Goal: Check status: Check status

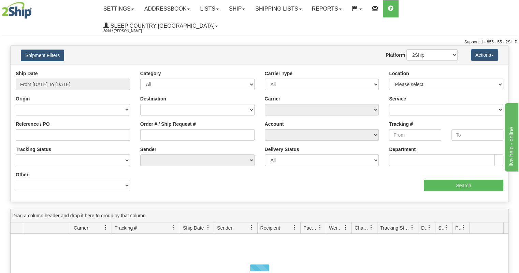
drag, startPoint x: 68, startPoint y: 67, endPoint x: 67, endPoint y: 47, distance: 19.5
click at [67, 47] on div "Shipment Filters Website Agent Nothing selected Client User Platform 2Ship Impo…" at bounding box center [260, 55] width 498 height 19
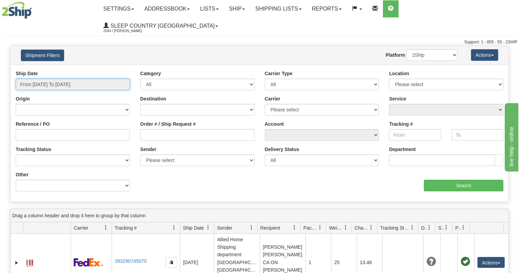
click at [47, 78] on input "From [DATE] To [DATE]" at bounding box center [73, 84] width 114 height 12
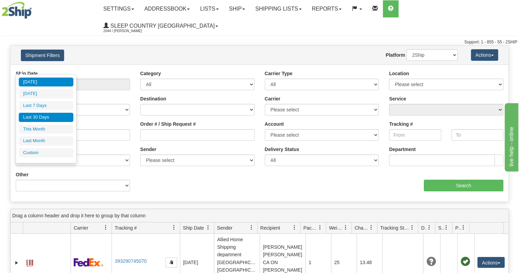
click at [48, 120] on li "Last 30 Days" at bounding box center [46, 117] width 55 height 9
type input "From [DATE] To [DATE]"
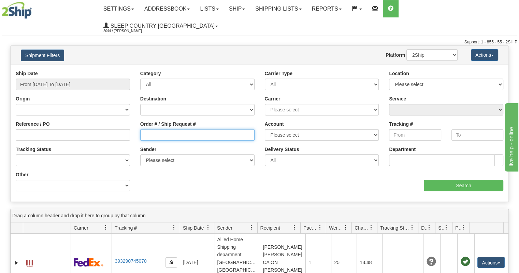
click at [177, 129] on input "Order # / Ship Request #" at bounding box center [197, 135] width 114 height 12
paste input "9002I092329"
type input "9002I092329"
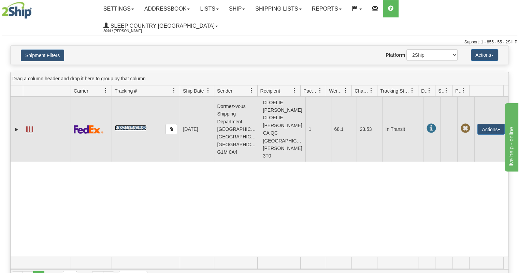
click at [138, 125] on link "393217952888" at bounding box center [131, 127] width 32 height 5
